Goal: Feedback & Contribution: Submit feedback/report problem

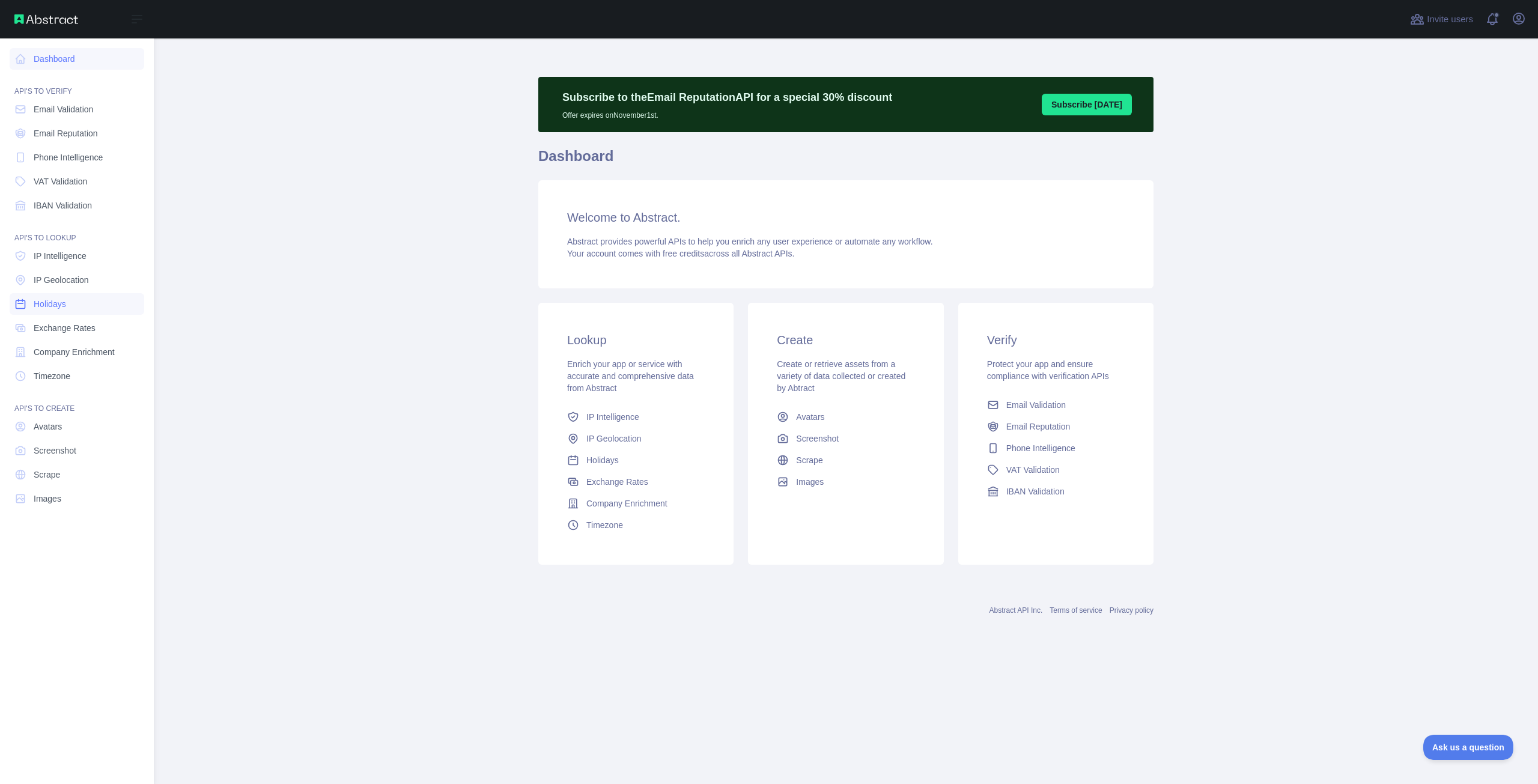
click at [70, 311] on link "Holidays" at bounding box center [77, 304] width 135 height 22
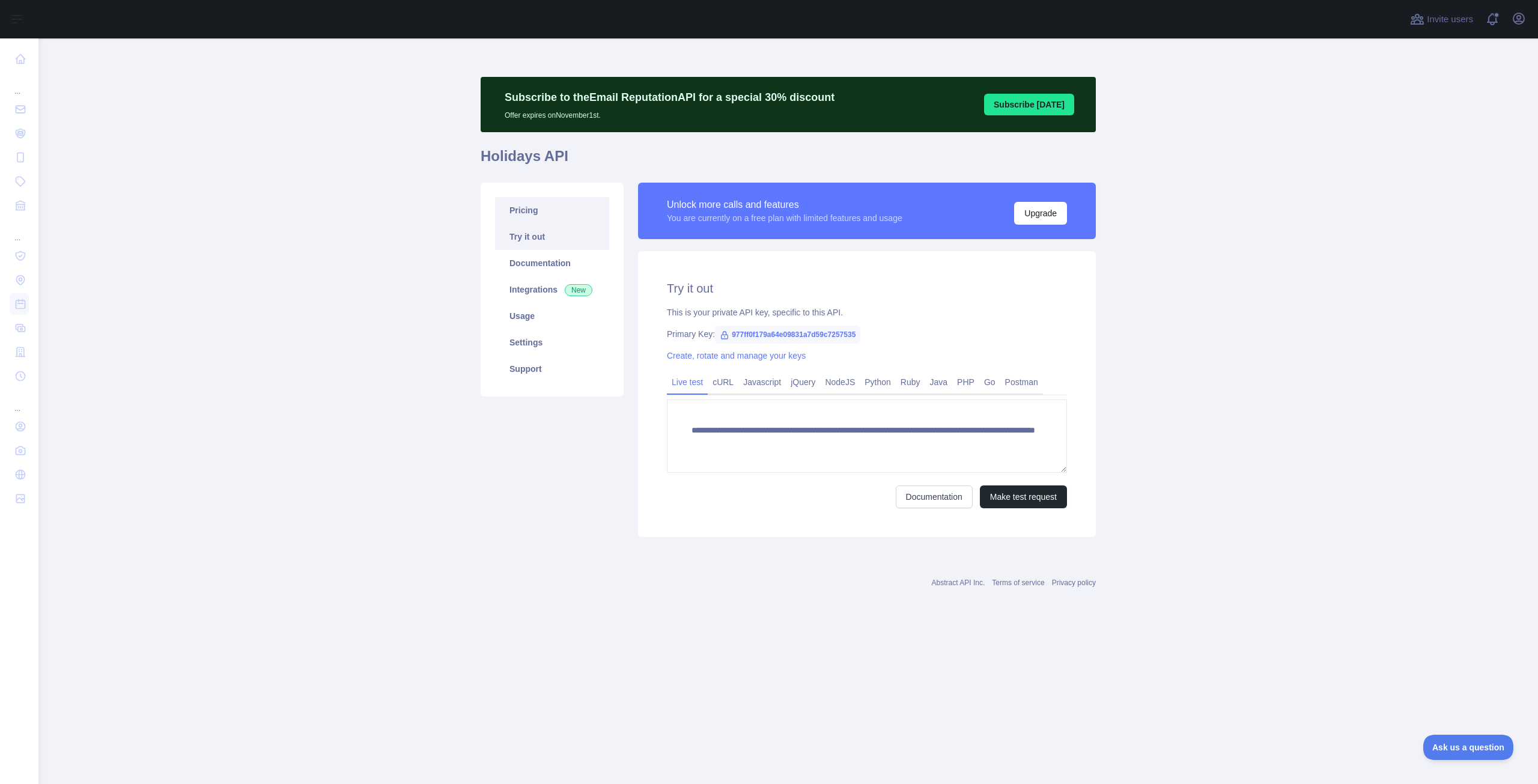
click at [533, 214] on link "Pricing" at bounding box center [552, 210] width 114 height 27
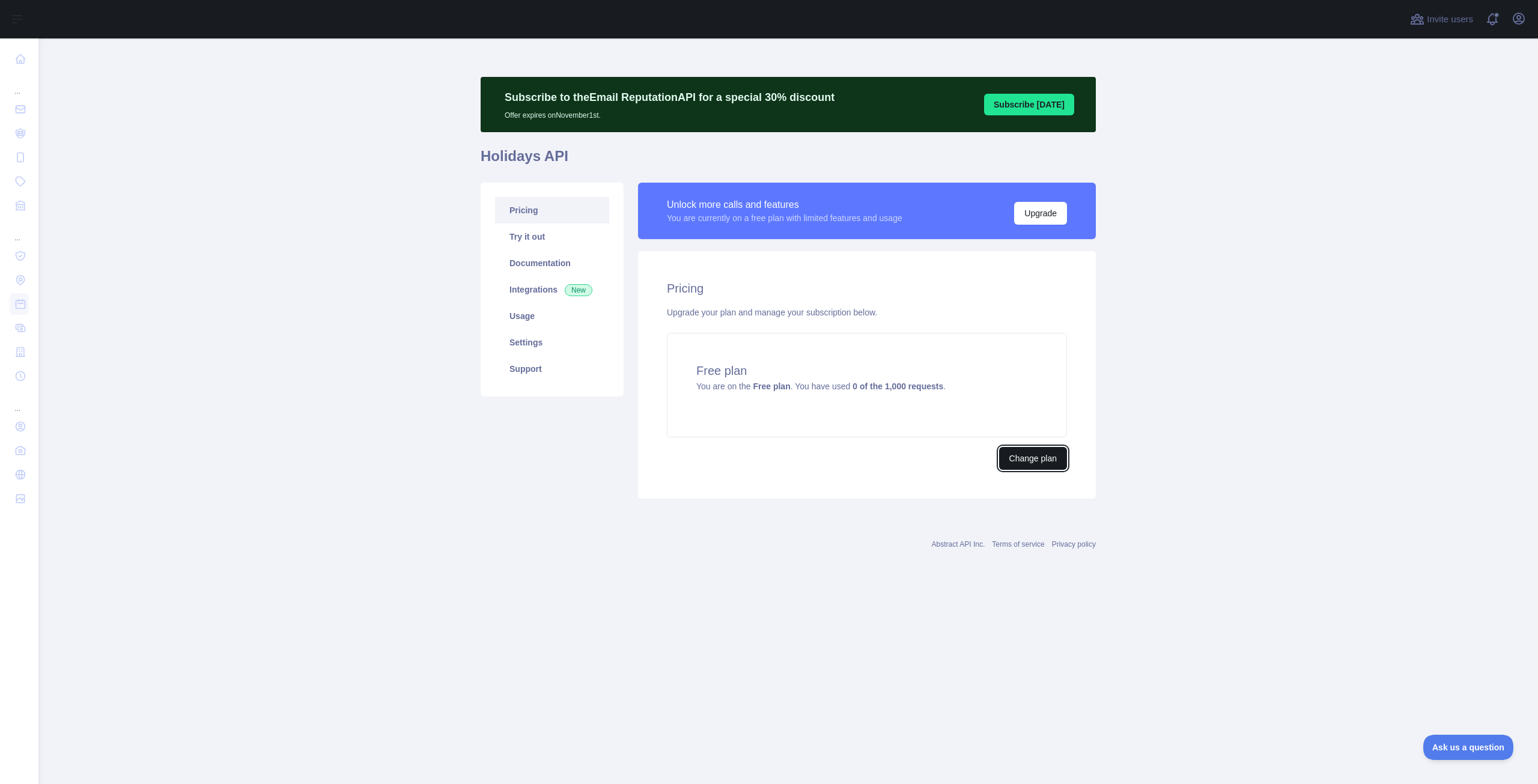
click at [1031, 462] on button "Change plan" at bounding box center [1033, 458] width 68 height 23
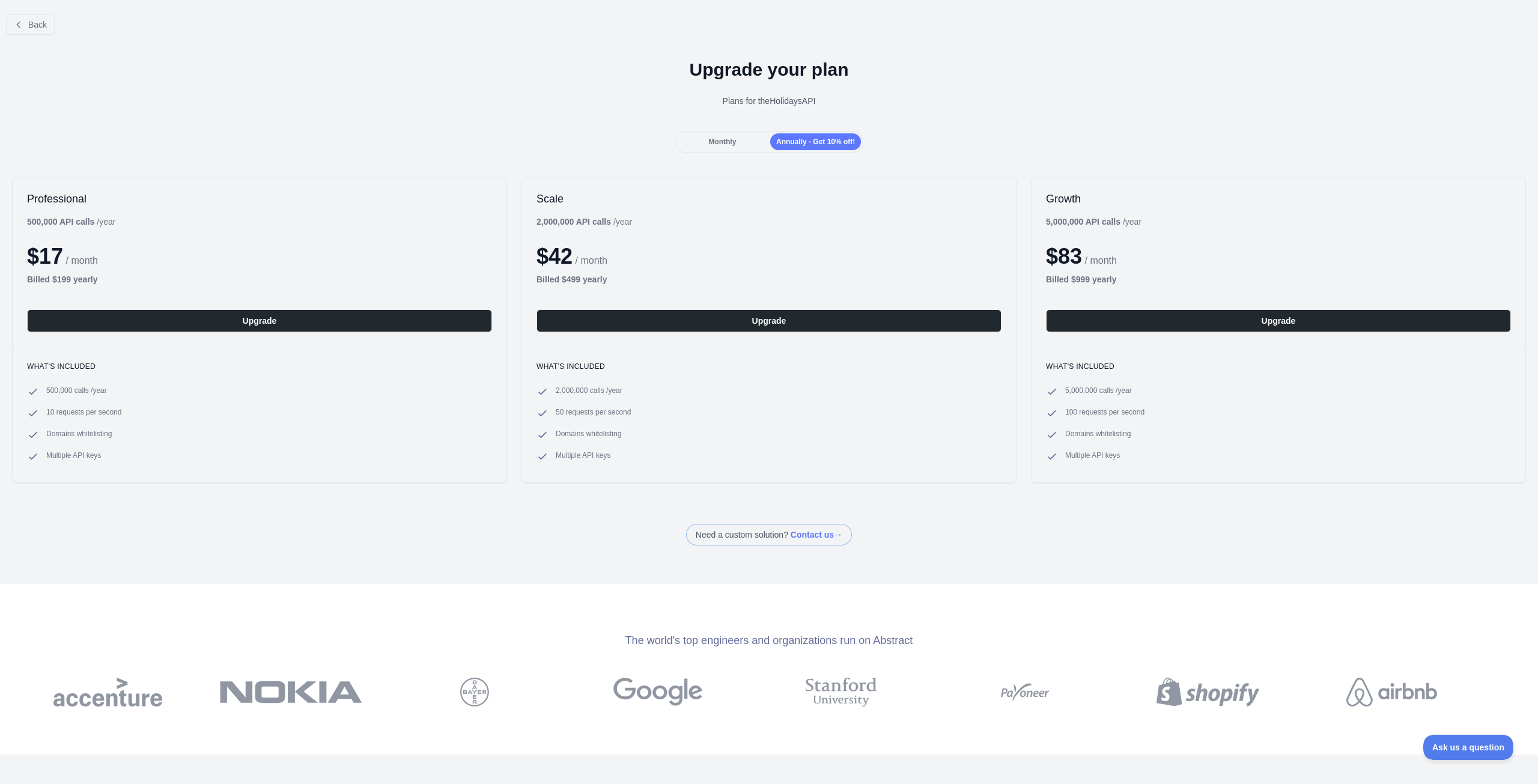
click at [777, 532] on span at bounding box center [769, 535] width 166 height 22
click at [1021, 540] on div "Need a custom solution? Contact us →" at bounding box center [769, 535] width 1538 height 22
click at [699, 144] on div "Monthly" at bounding box center [723, 141] width 91 height 17
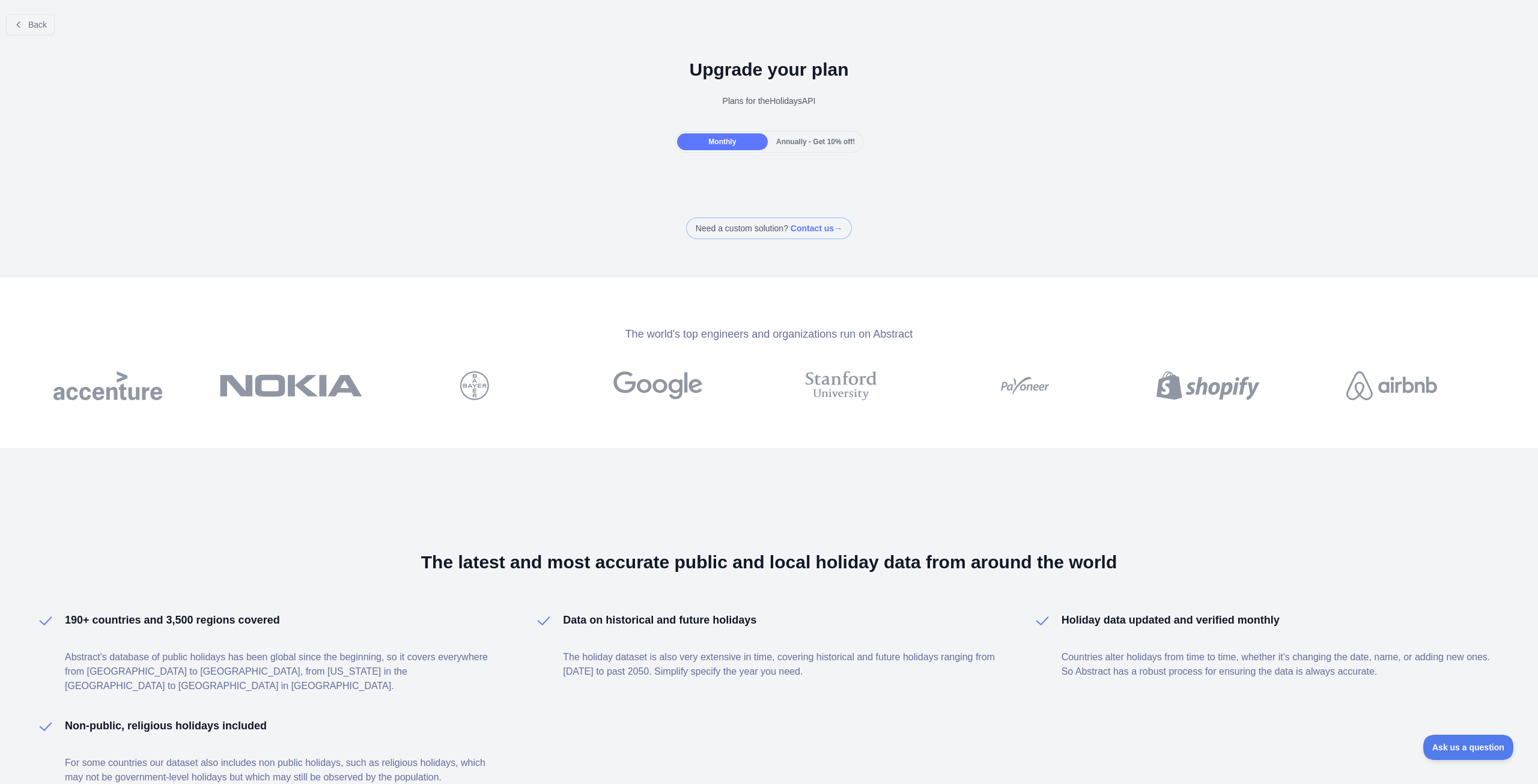
click at [810, 143] on span "Annually - Get 10% off!" at bounding box center [816, 141] width 79 height 9
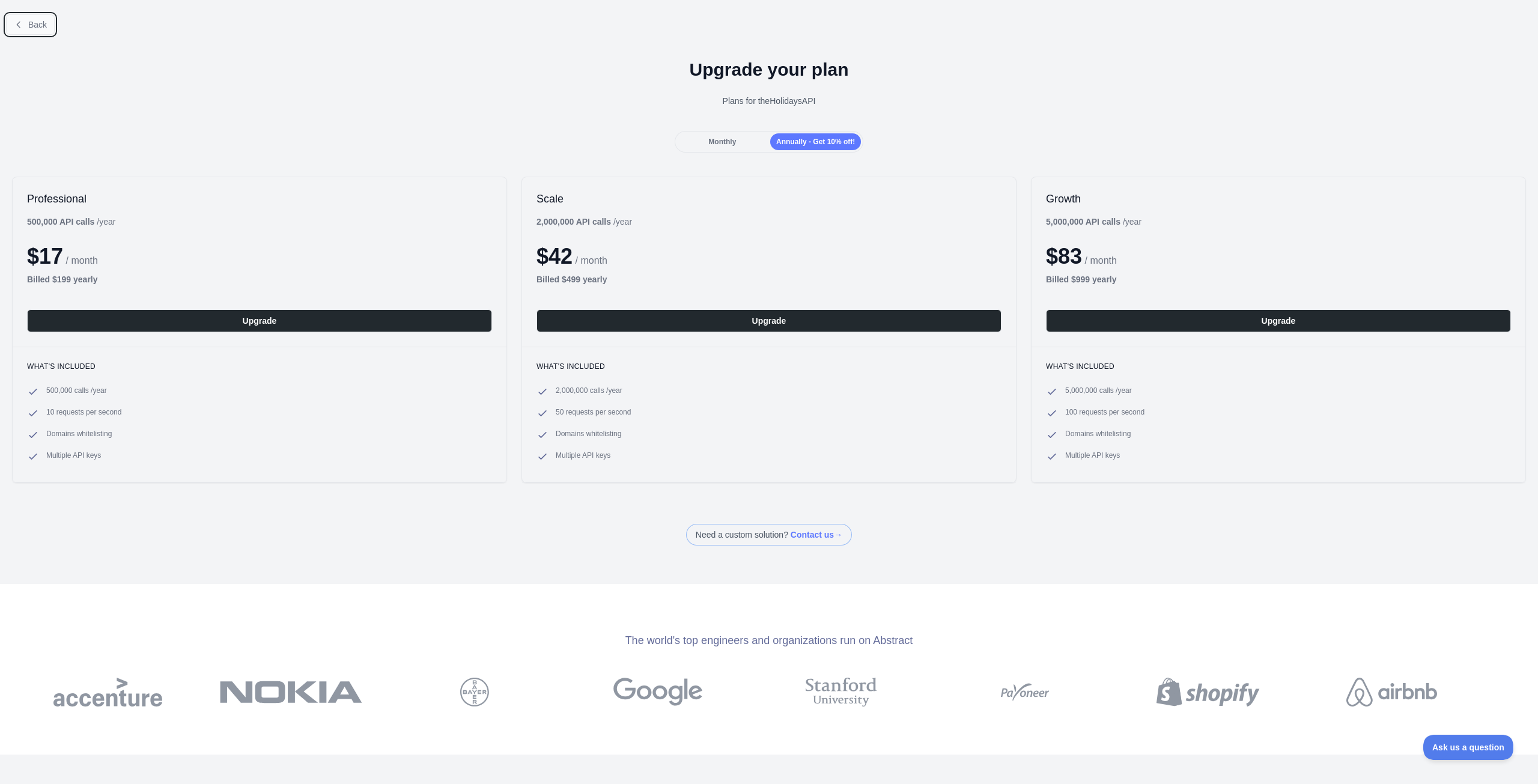
click at [51, 26] on button "Back" at bounding box center [30, 25] width 48 height 21
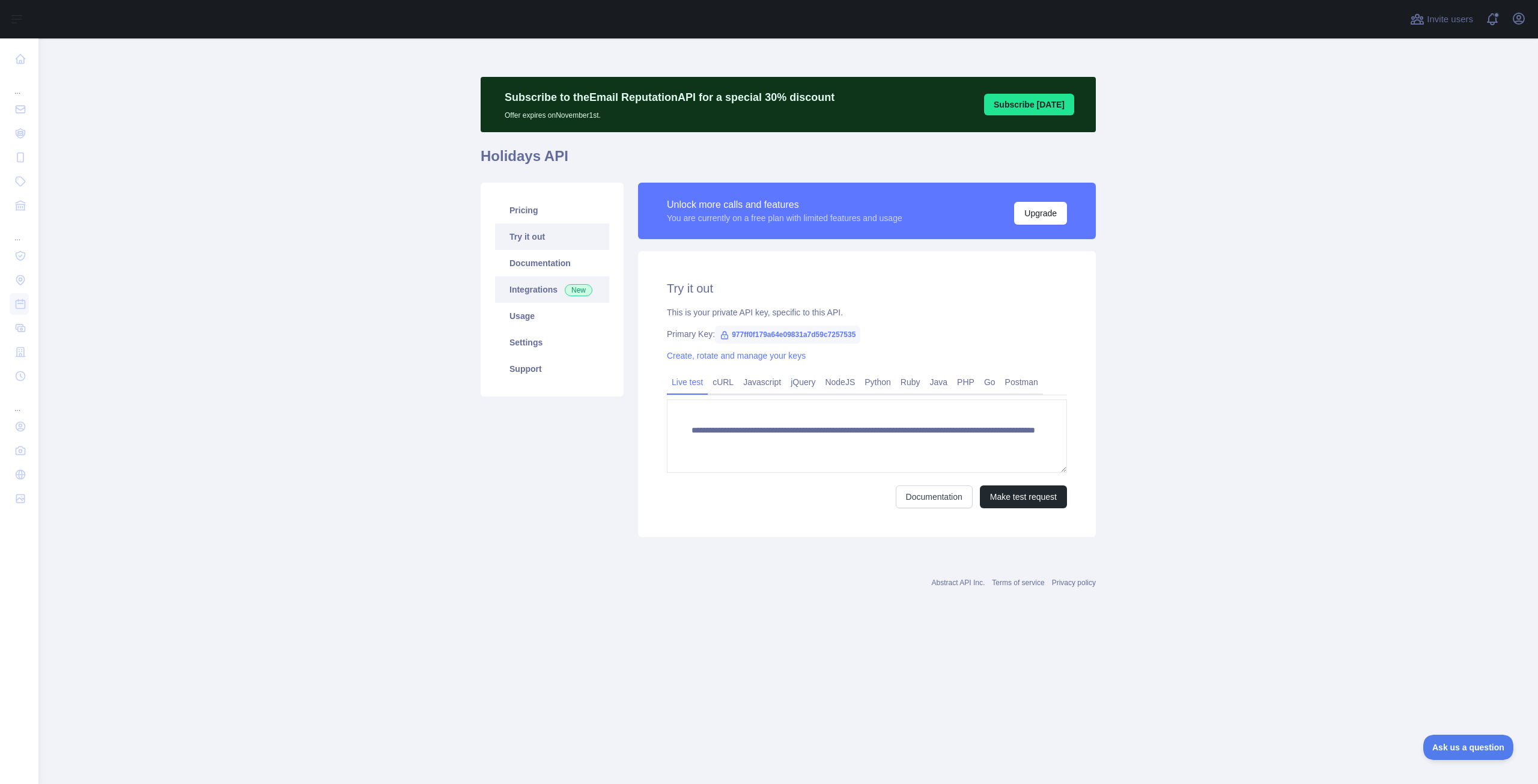
click at [524, 289] on link "Integrations New" at bounding box center [552, 289] width 114 height 27
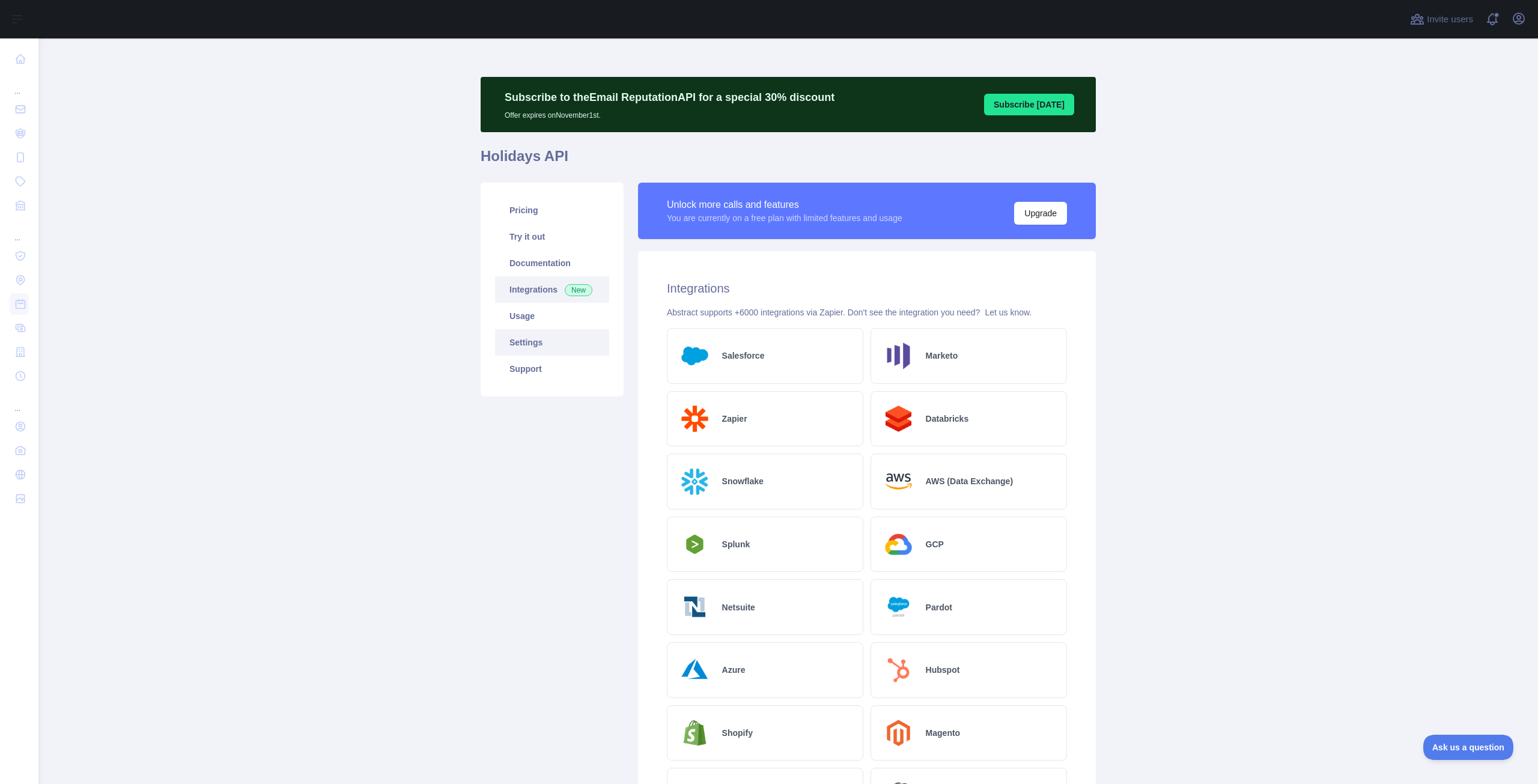
click at [550, 340] on link "Settings" at bounding box center [552, 342] width 114 height 27
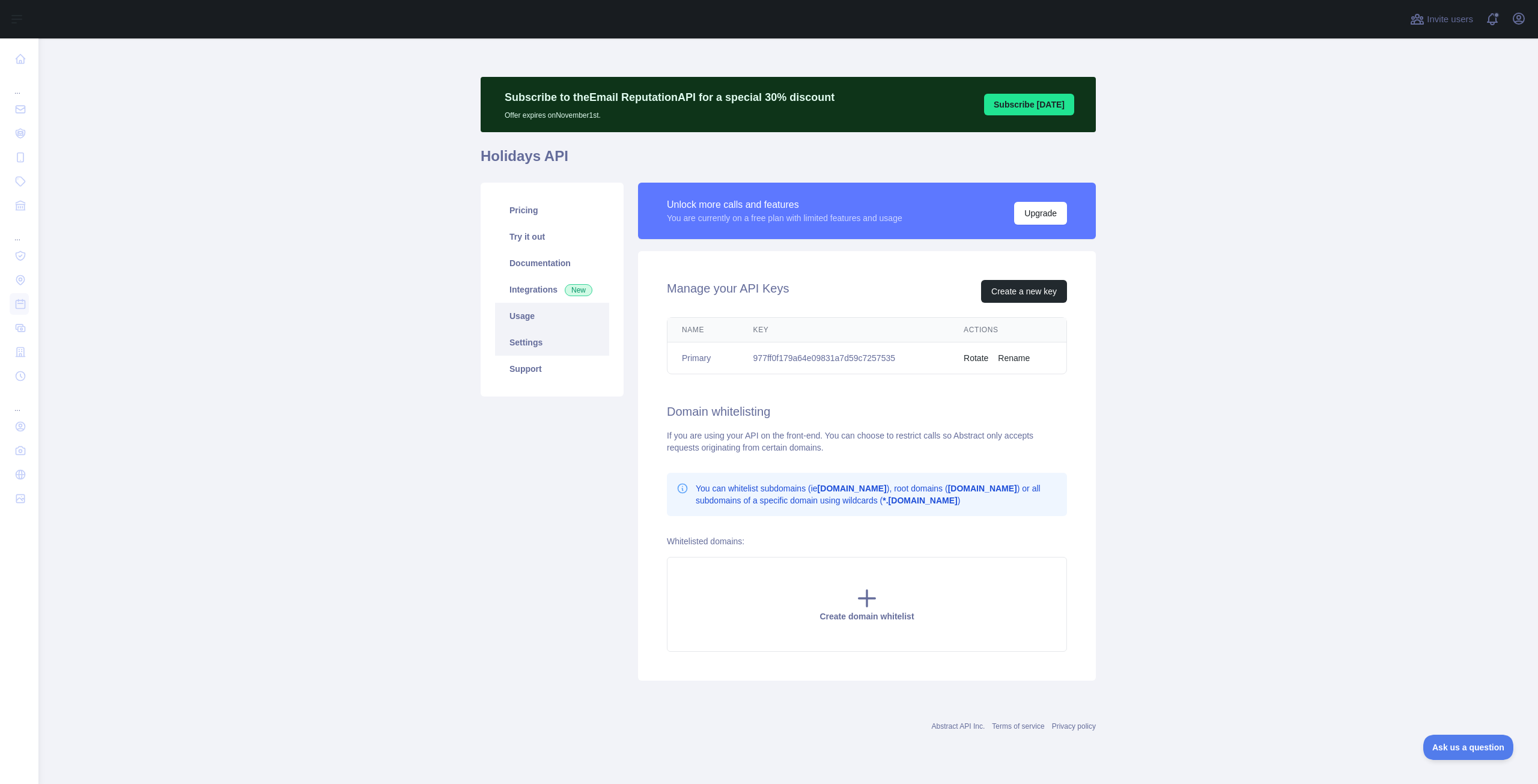
click at [541, 314] on link "Usage" at bounding box center [552, 315] width 114 height 27
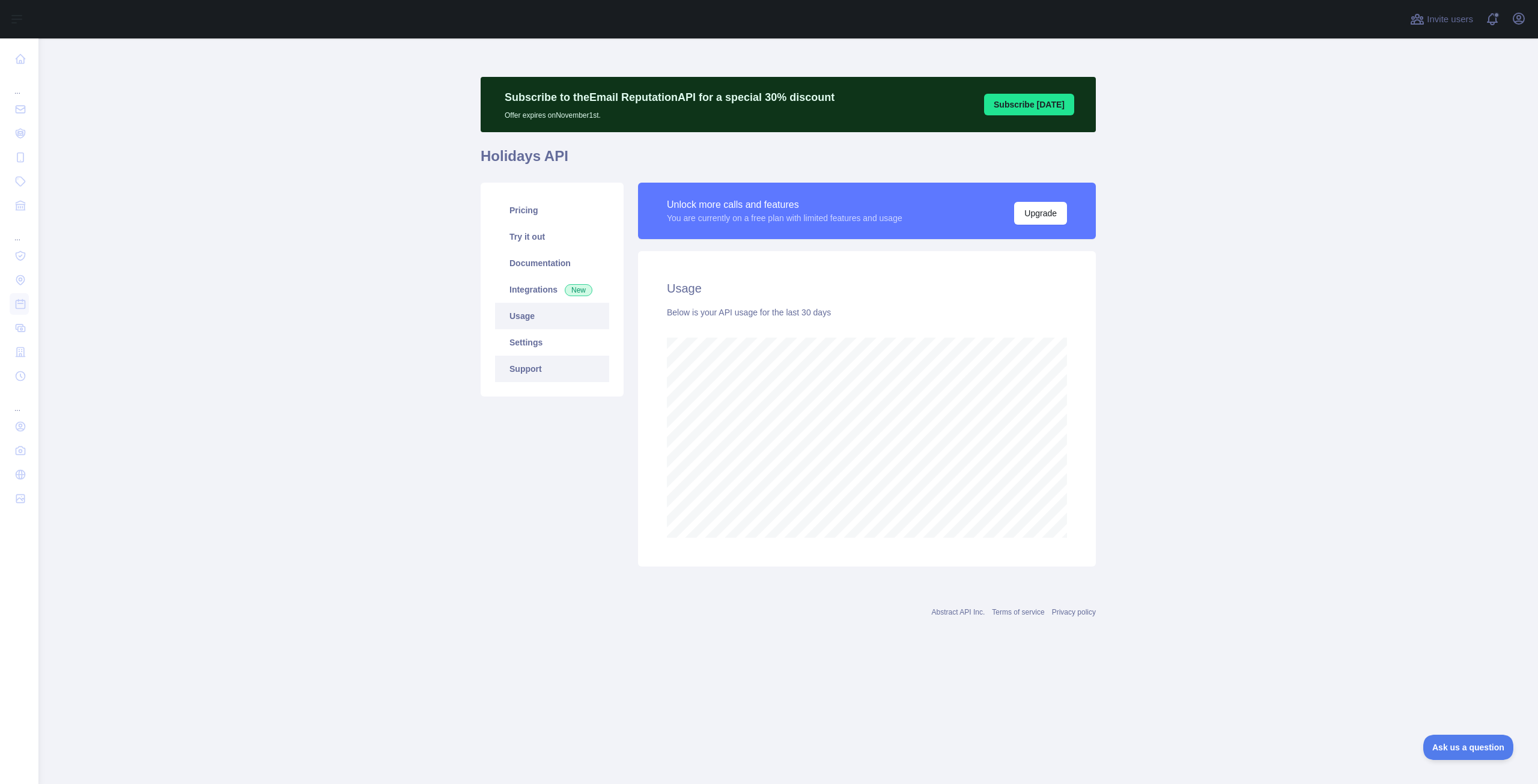
scroll to position [745, 1499]
click at [543, 367] on link "Support" at bounding box center [552, 369] width 114 height 27
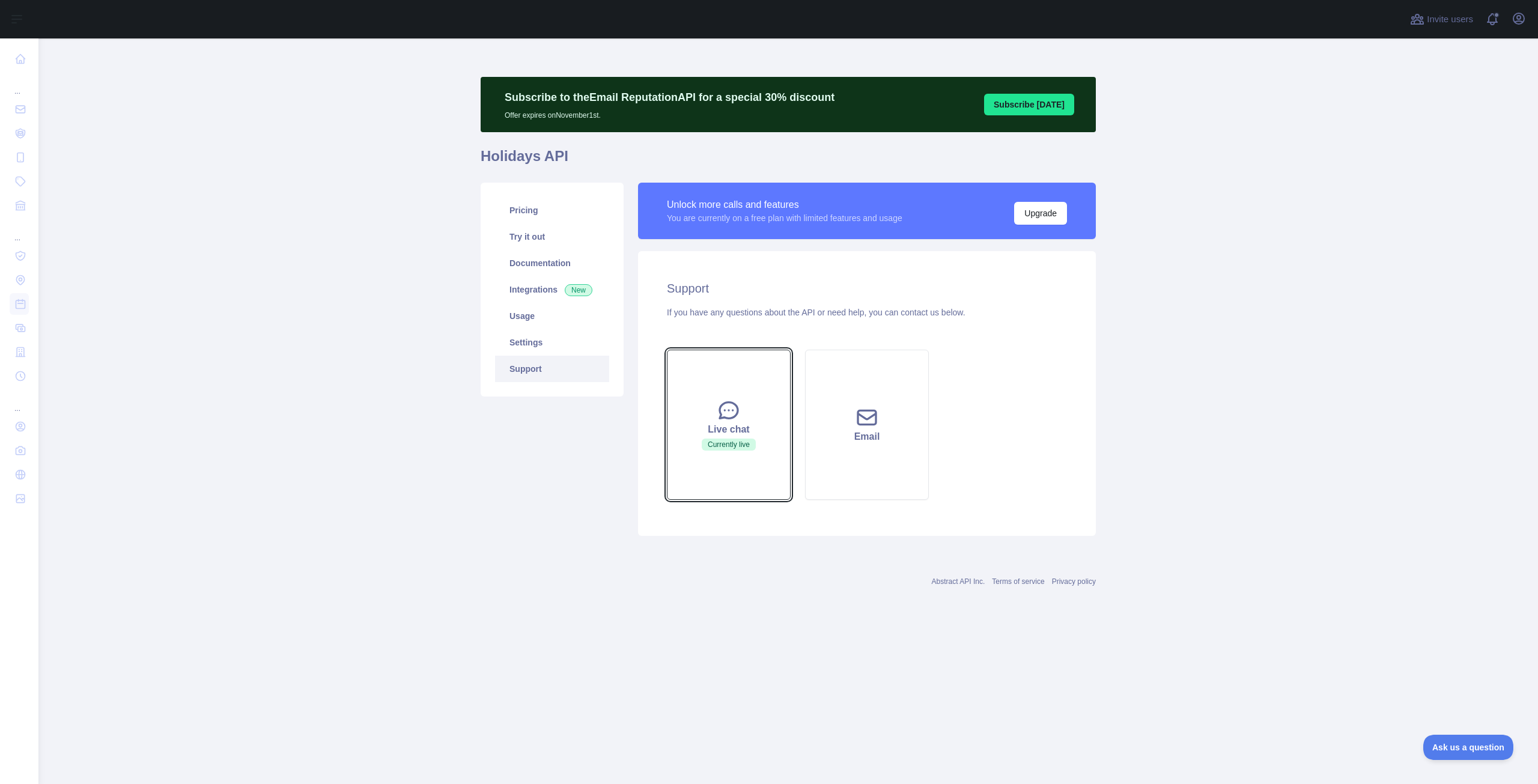
click at [717, 402] on icon at bounding box center [729, 410] width 24 height 24
click at [733, 400] on icon at bounding box center [729, 410] width 24 height 24
click at [1446, 739] on button "Ask us a question" at bounding box center [1462, 745] width 90 height 26
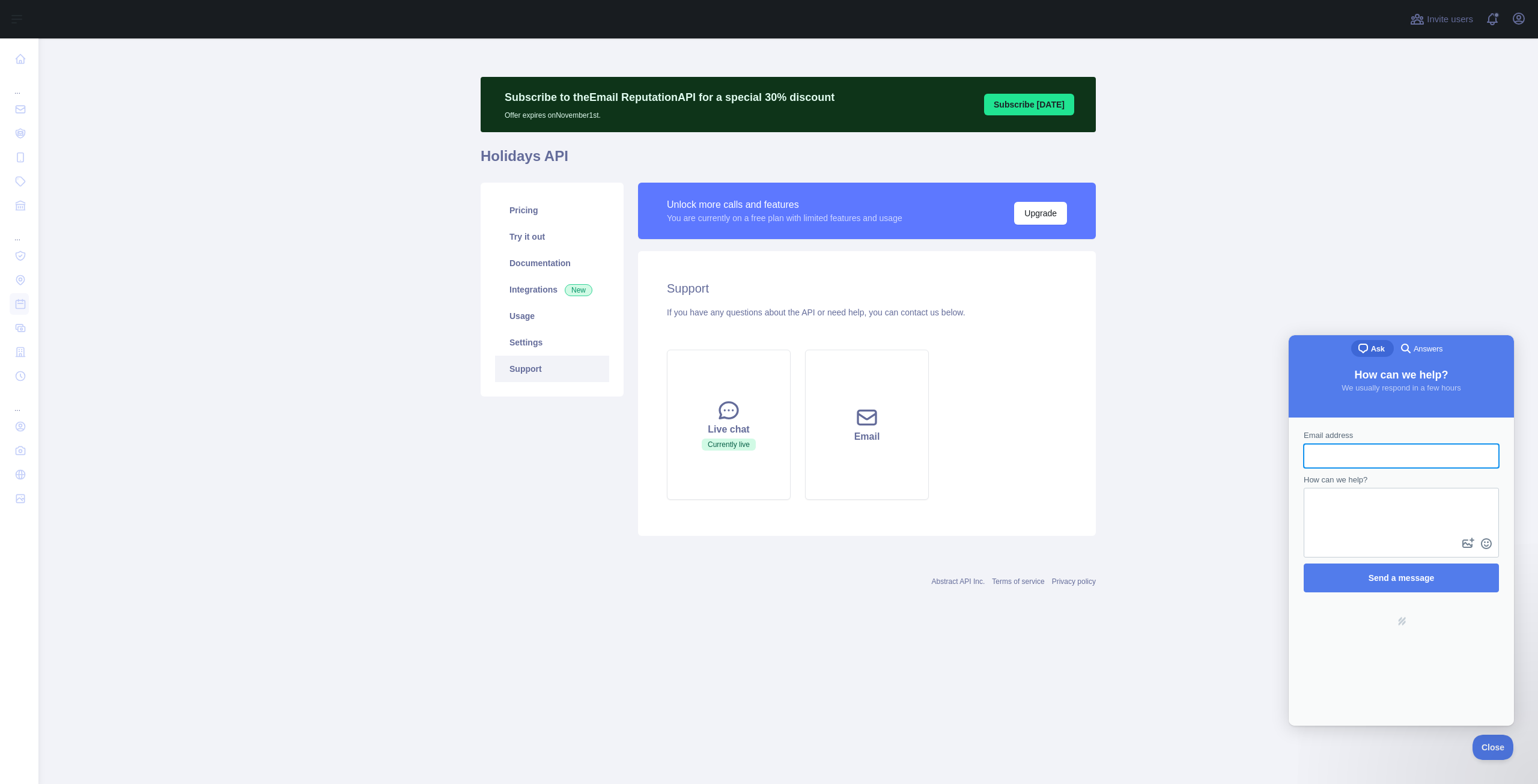
click at [1356, 462] on input "Email address" at bounding box center [1402, 456] width 176 height 22
click at [1267, 332] on main "Subscribe to the Email Reputation API for a special 30 % discount Offer expires…" at bounding box center [788, 411] width 1499 height 745
click at [761, 435] on div "Live chat" at bounding box center [729, 429] width 94 height 15
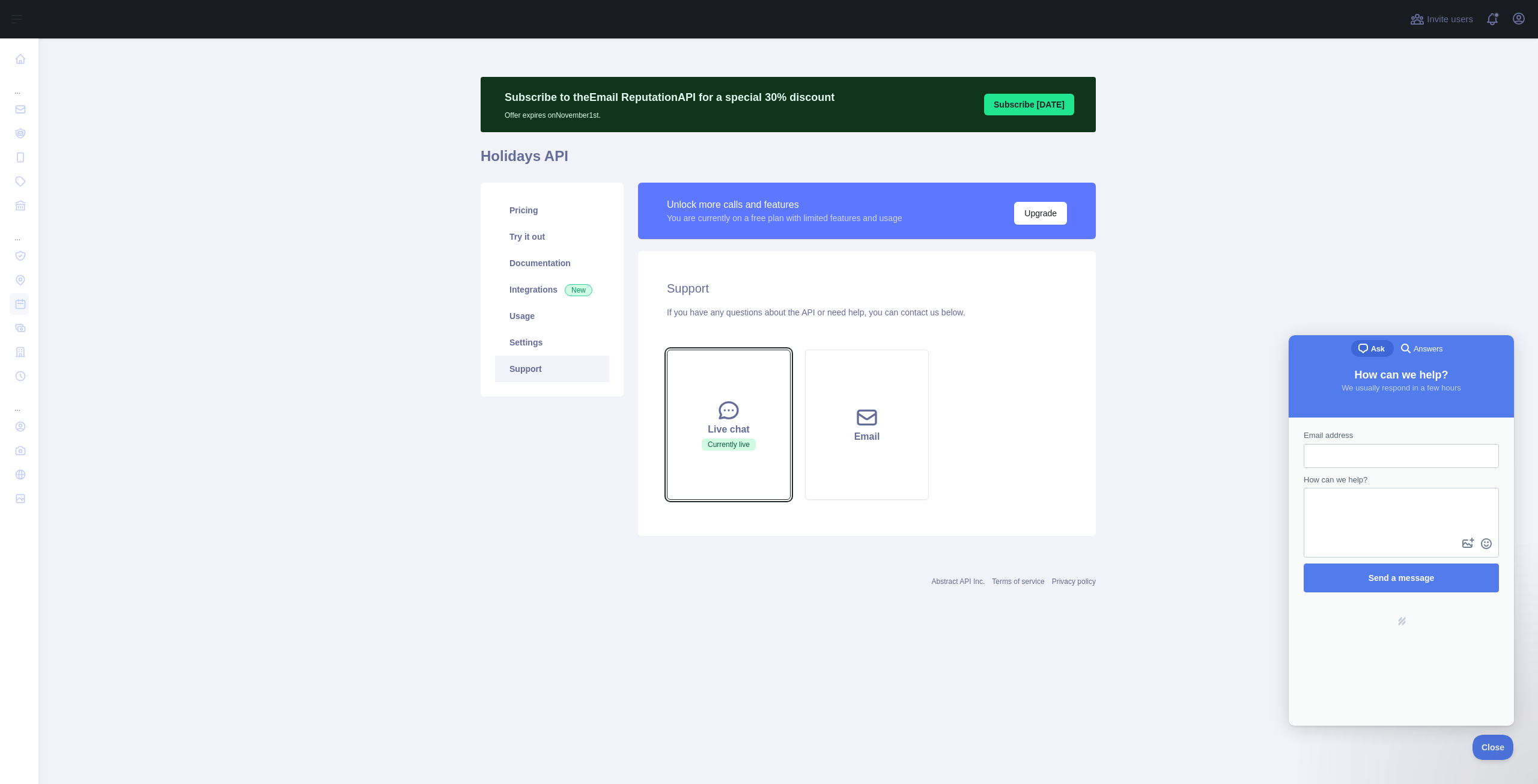
click at [761, 435] on div "Live chat" at bounding box center [729, 429] width 94 height 15
click at [1437, 341] on div "search-medium Answers" at bounding box center [1420, 348] width 44 height 15
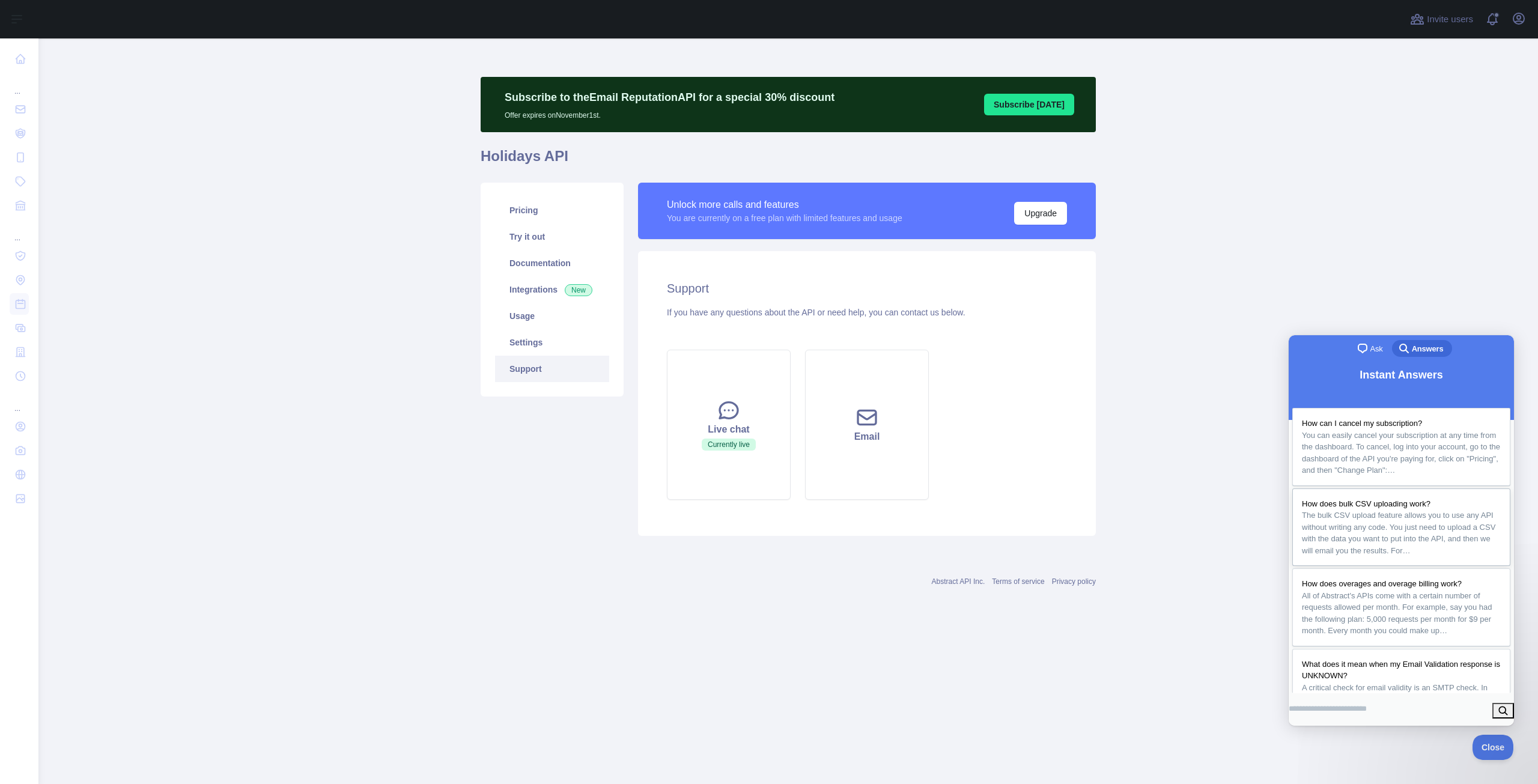
scroll to position [266, 0]
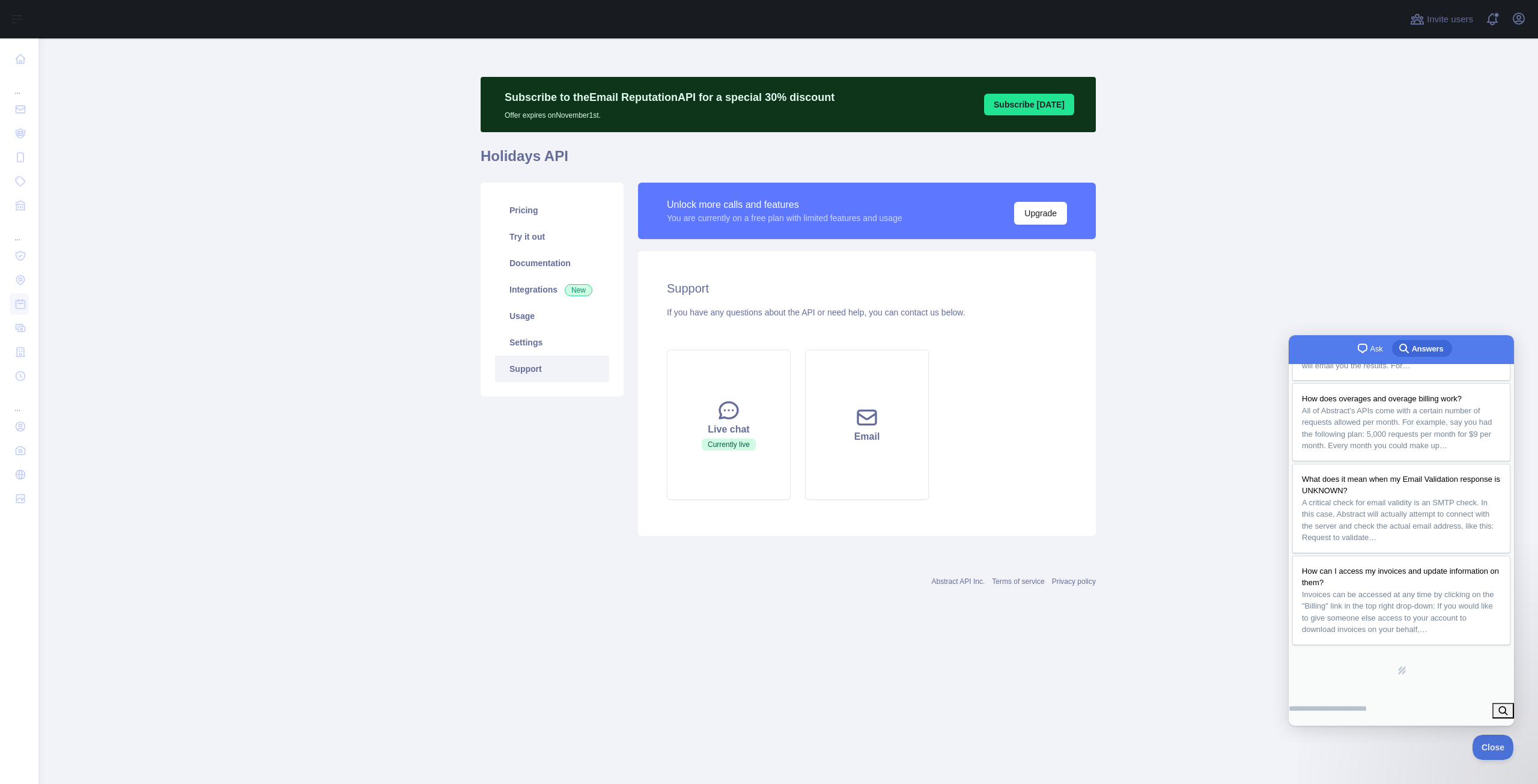
click at [1371, 356] on div "chat-square Ask" at bounding box center [1370, 348] width 28 height 15
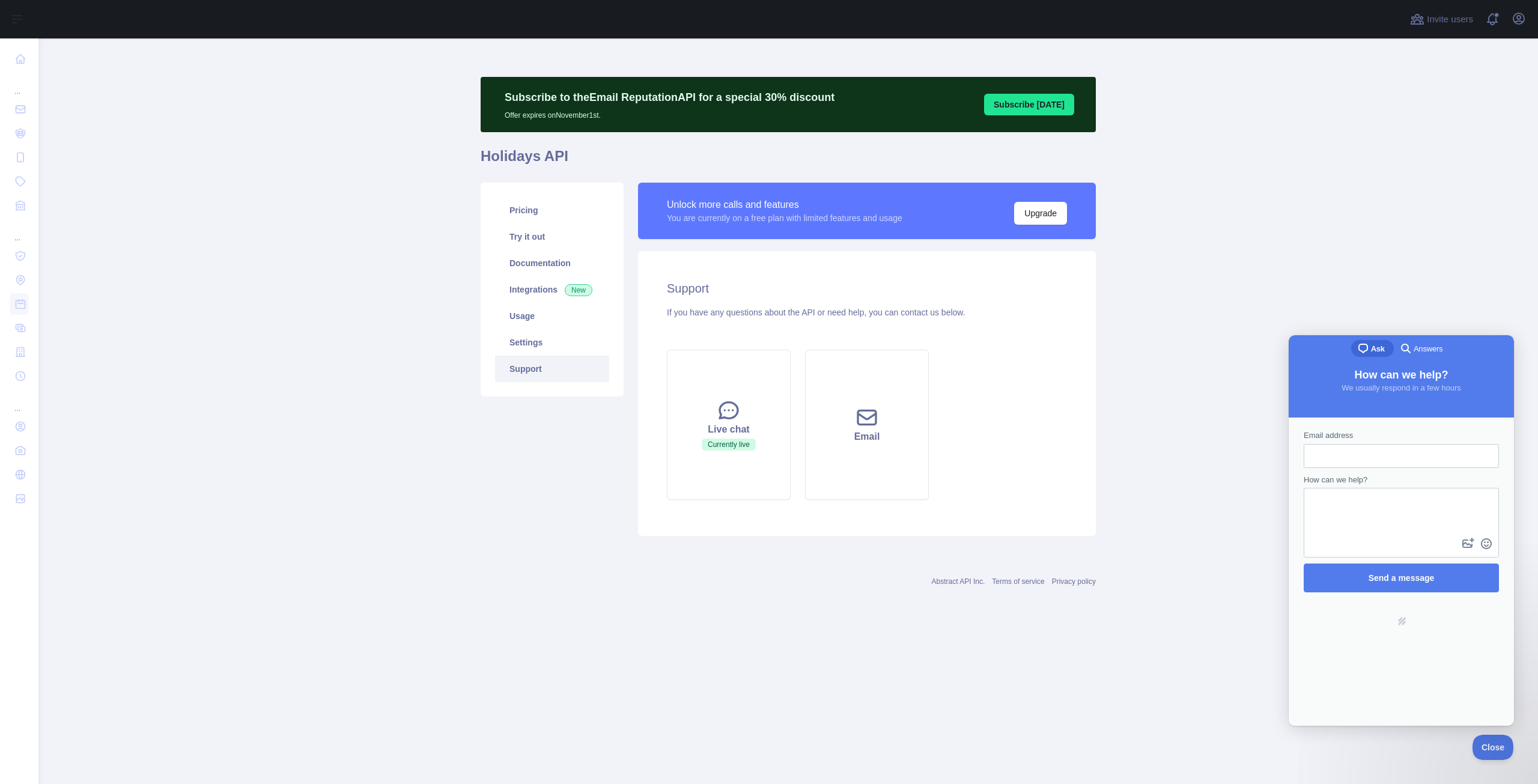
click at [1102, 519] on div "Unlock more calls and features You are currently on a free plan with limited fe…" at bounding box center [867, 359] width 473 height 353
click at [1132, 432] on main "Subscribe to the Email Reputation API for a special 30 % discount Offer expires…" at bounding box center [788, 411] width 1499 height 745
click at [1195, 316] on main "Subscribe to the Email Reputation API for a special 30 % discount Offer expires…" at bounding box center [788, 411] width 1499 height 745
click at [1368, 456] on input "Email address" at bounding box center [1402, 456] width 176 height 22
type input "**********"
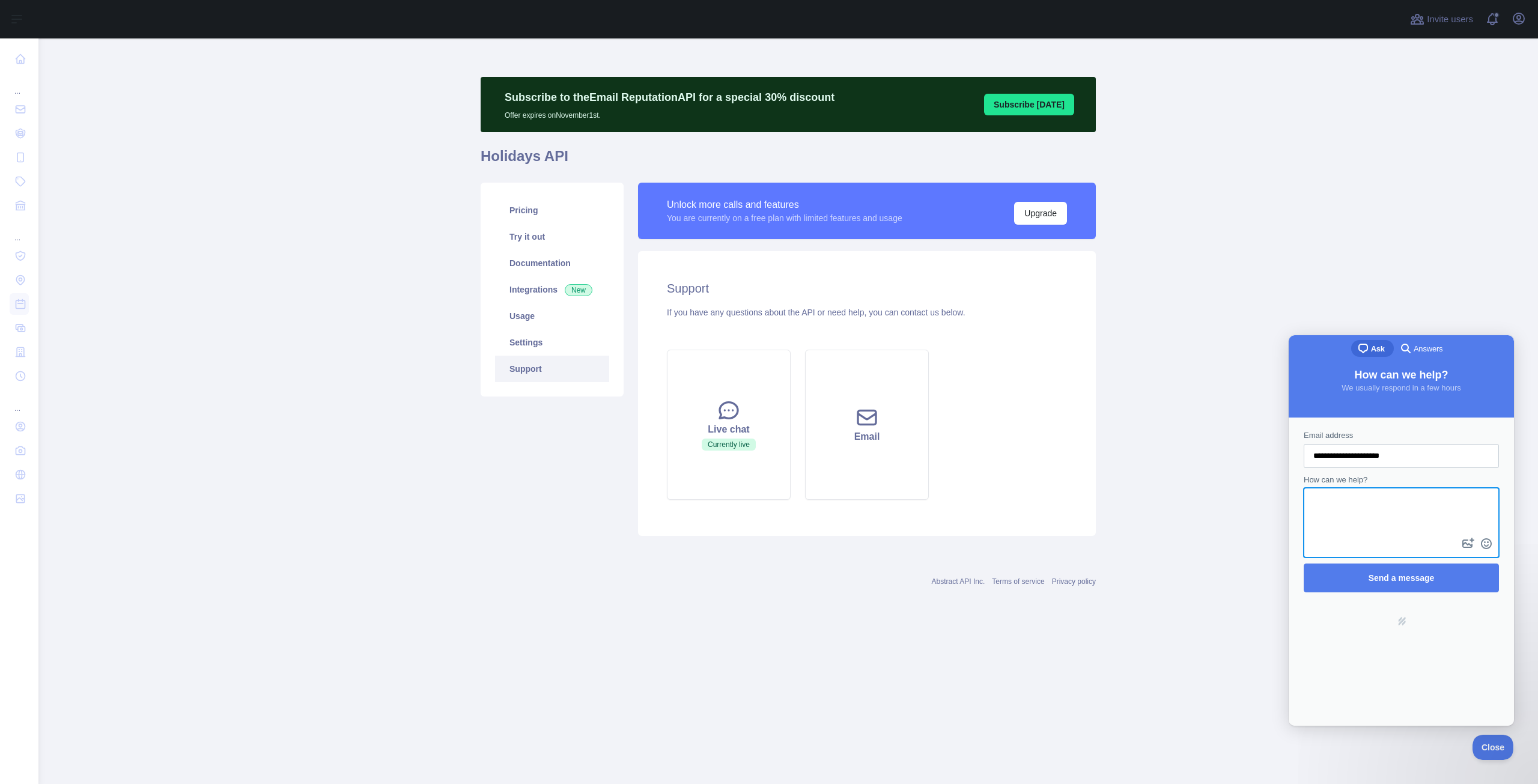
click at [1359, 501] on textarea "How can we help?" at bounding box center [1402, 512] width 193 height 46
type textarea "*"
type textarea "**********"
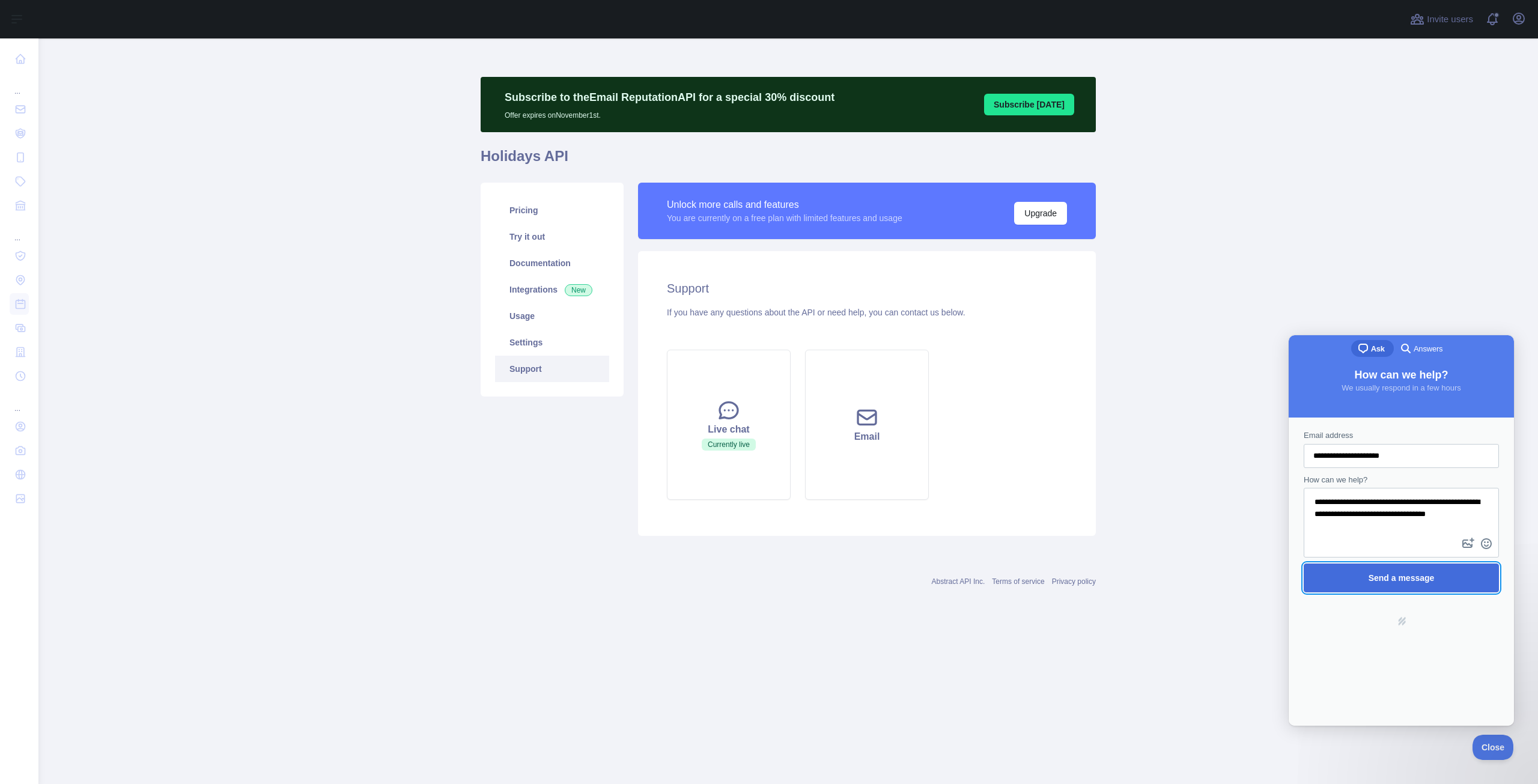
click at [1465, 585] on span "Send a message" at bounding box center [1402, 577] width 169 height 28
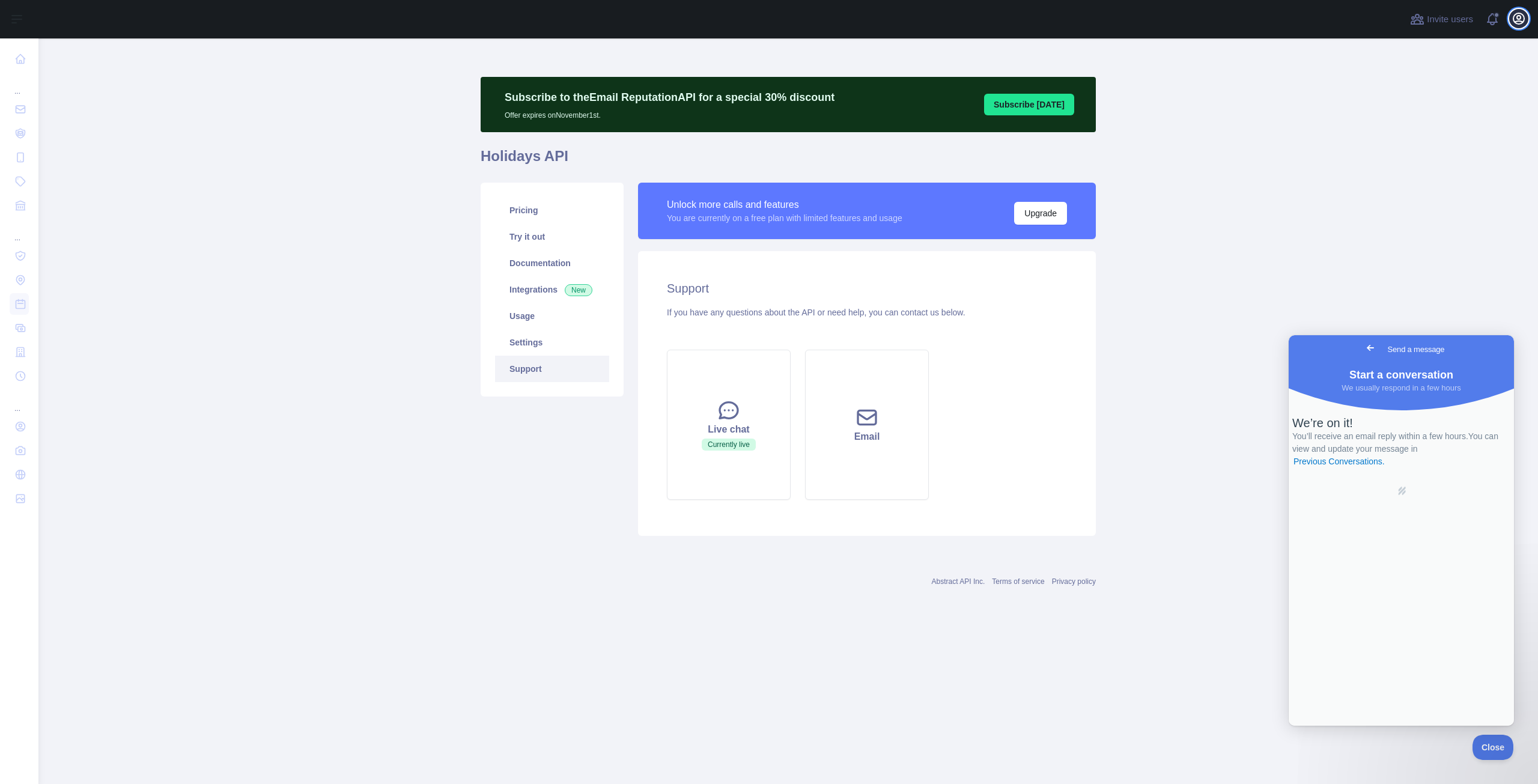
click at [1521, 27] on button "Open user menu" at bounding box center [1518, 18] width 19 height 19
click at [1421, 112] on link "Organization" at bounding box center [1462, 109] width 135 height 22
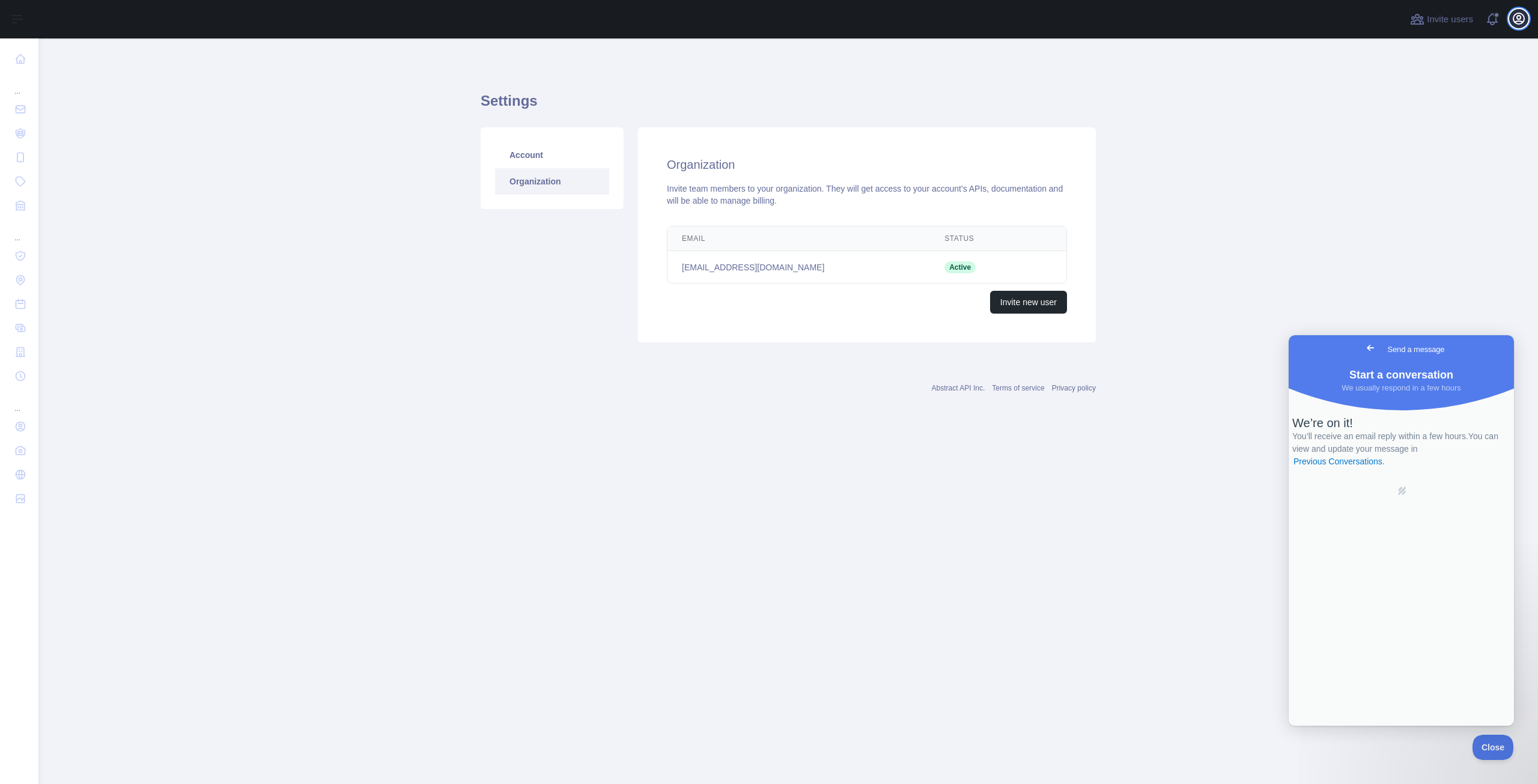
click at [1517, 16] on icon "button" at bounding box center [1518, 18] width 11 height 11
click at [1429, 124] on button "Billing" at bounding box center [1462, 131] width 135 height 22
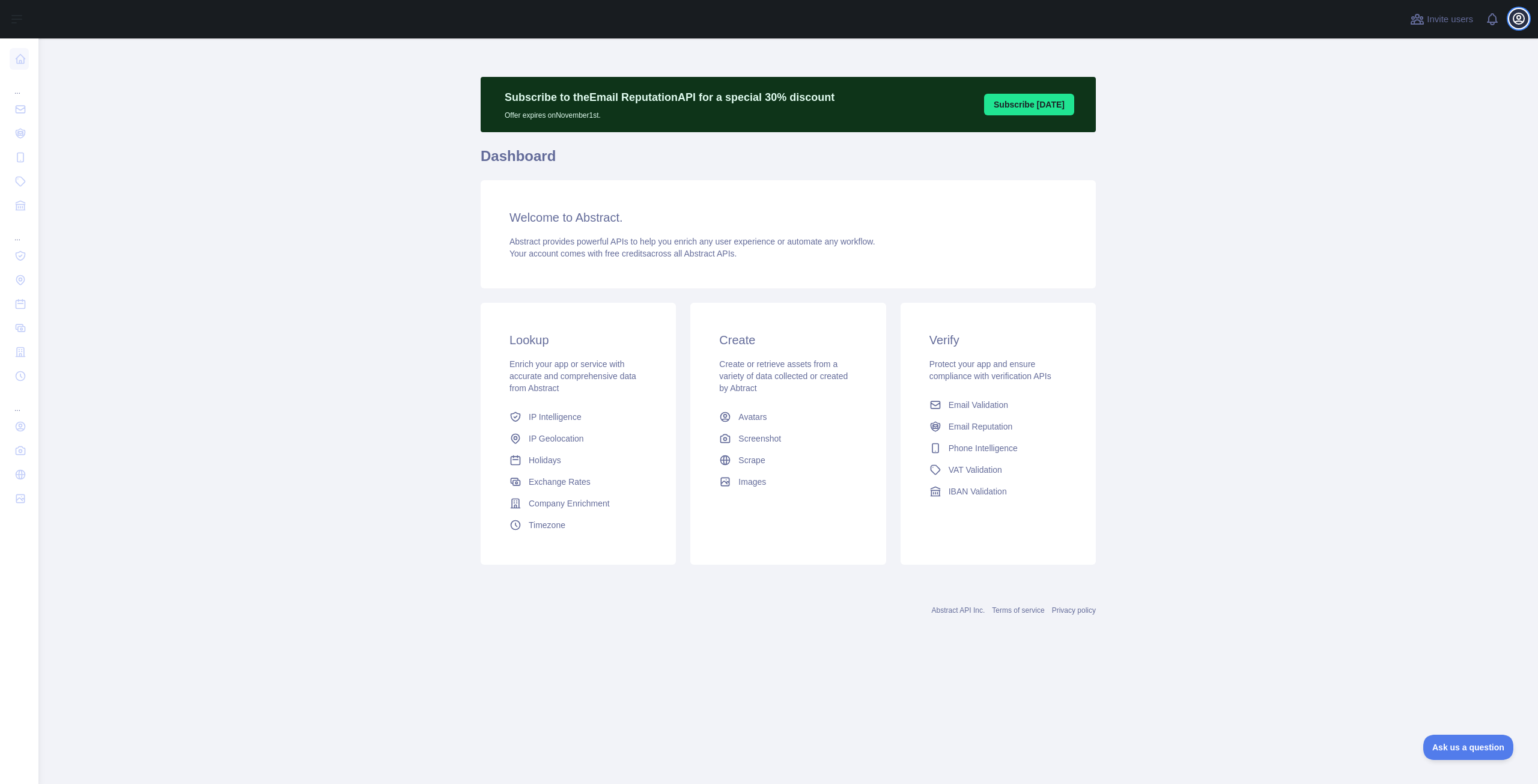
click at [1516, 19] on icon "button" at bounding box center [1519, 19] width 15 height 15
click at [1418, 160] on button "Sign out" at bounding box center [1462, 157] width 135 height 22
